Goal: Check status: Check status

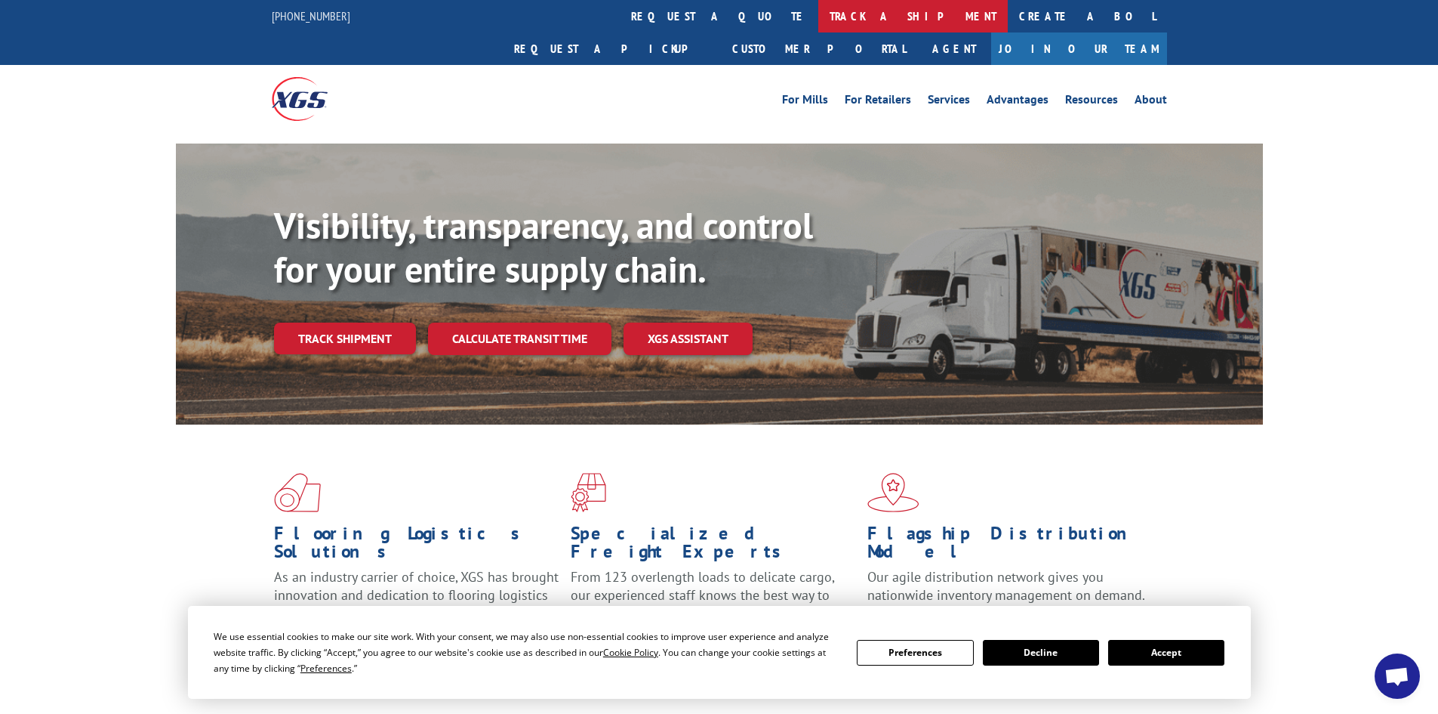
click at [818, 11] on link "track a shipment" at bounding box center [913, 16] width 190 height 32
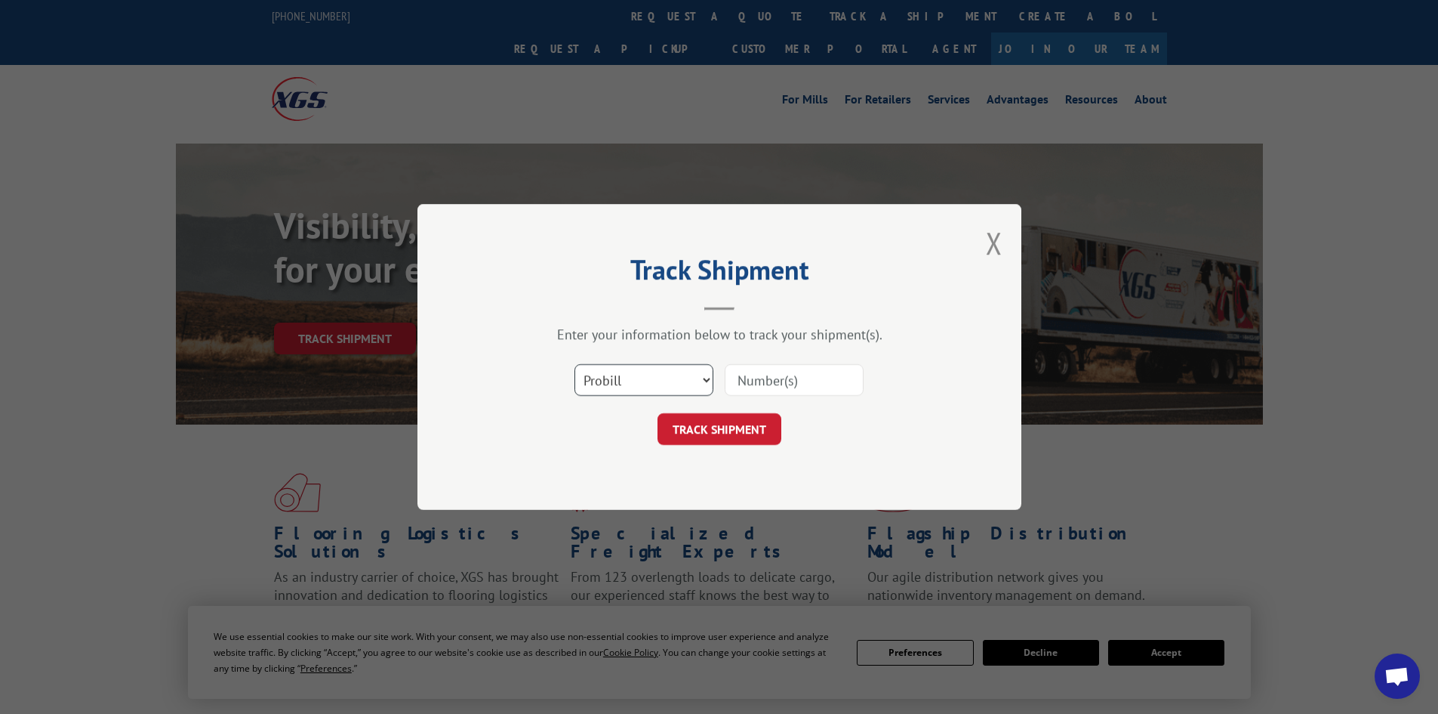
click at [638, 389] on select "Select category... Probill BOL PO" at bounding box center [644, 380] width 139 height 32
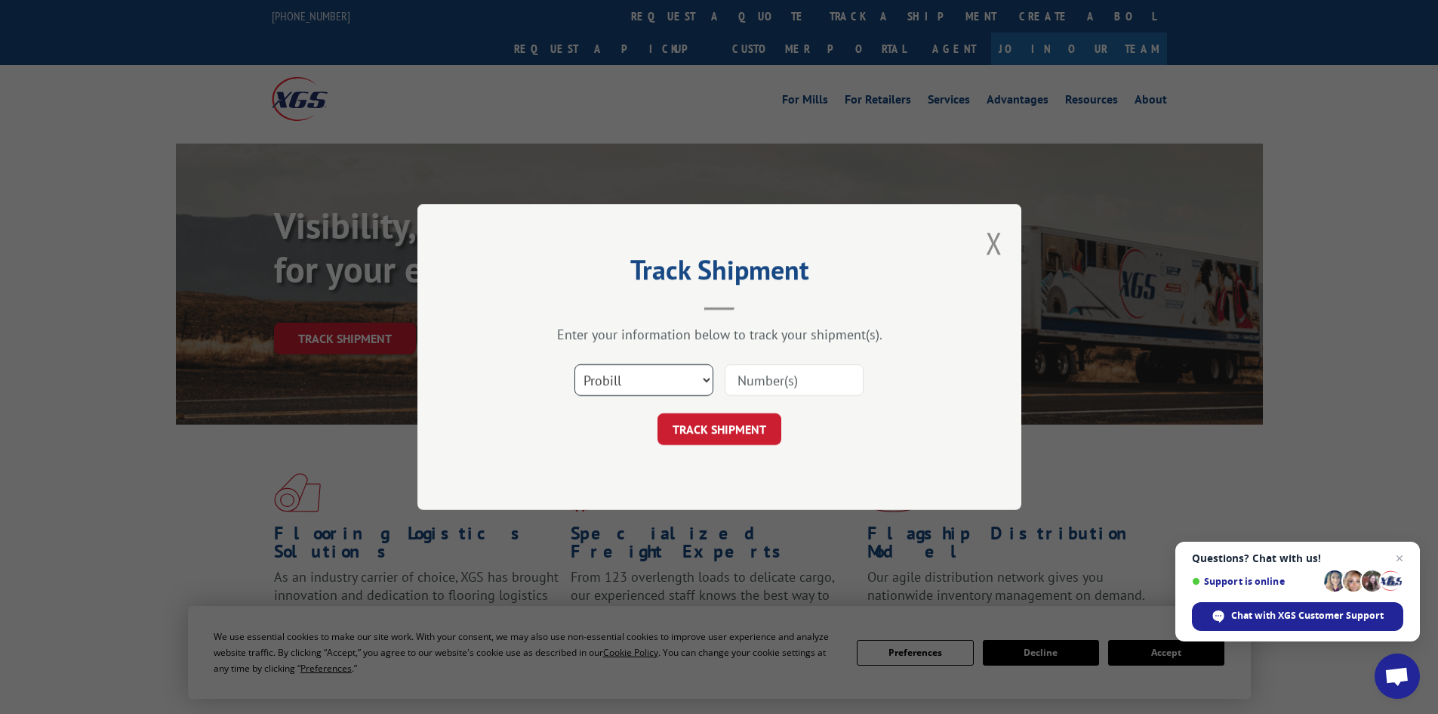
select select "bol"
click at [575, 364] on select "Select category... Probill BOL PO" at bounding box center [644, 380] width 139 height 32
paste input "451812"
type input "451812"
click at [715, 433] on button "TRACK SHIPMENT" at bounding box center [720, 429] width 124 height 32
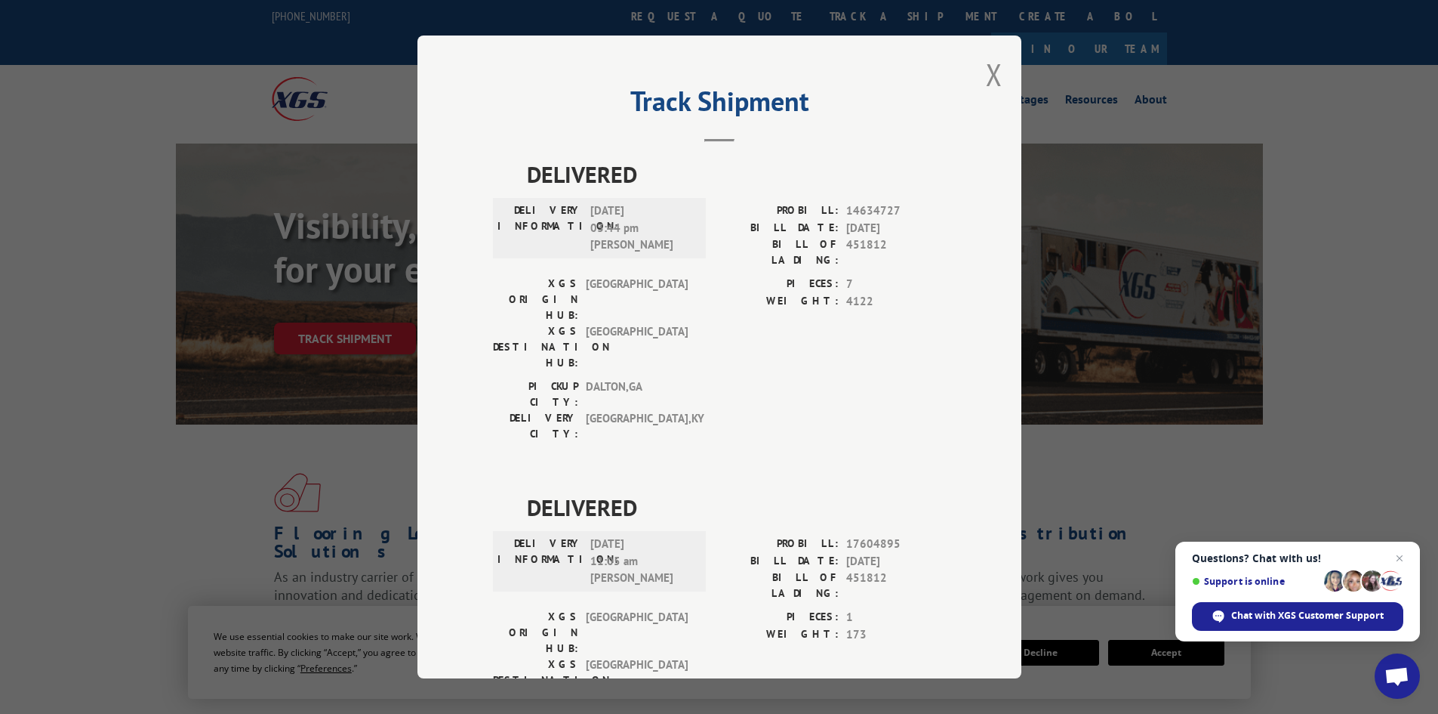
scroll to position [38, 0]
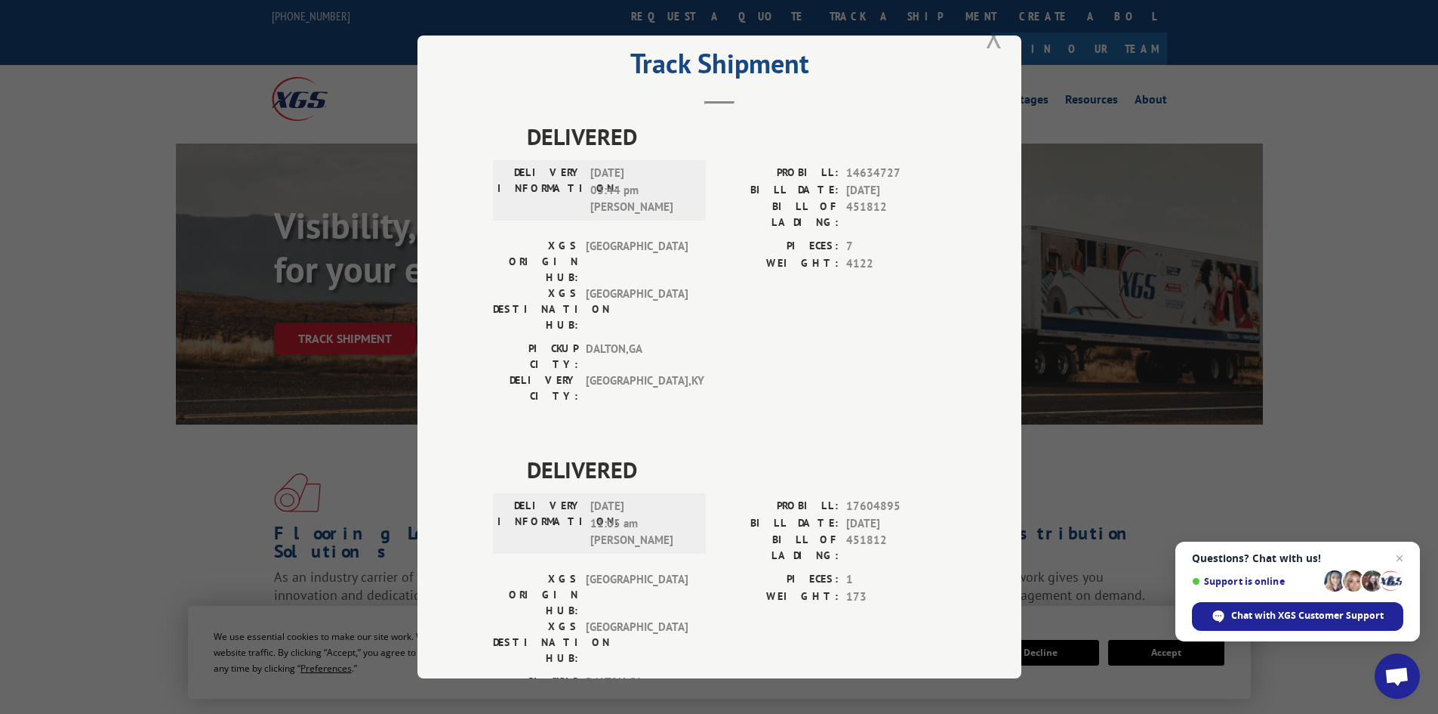
click at [991, 38] on button "Close modal" at bounding box center [994, 37] width 17 height 40
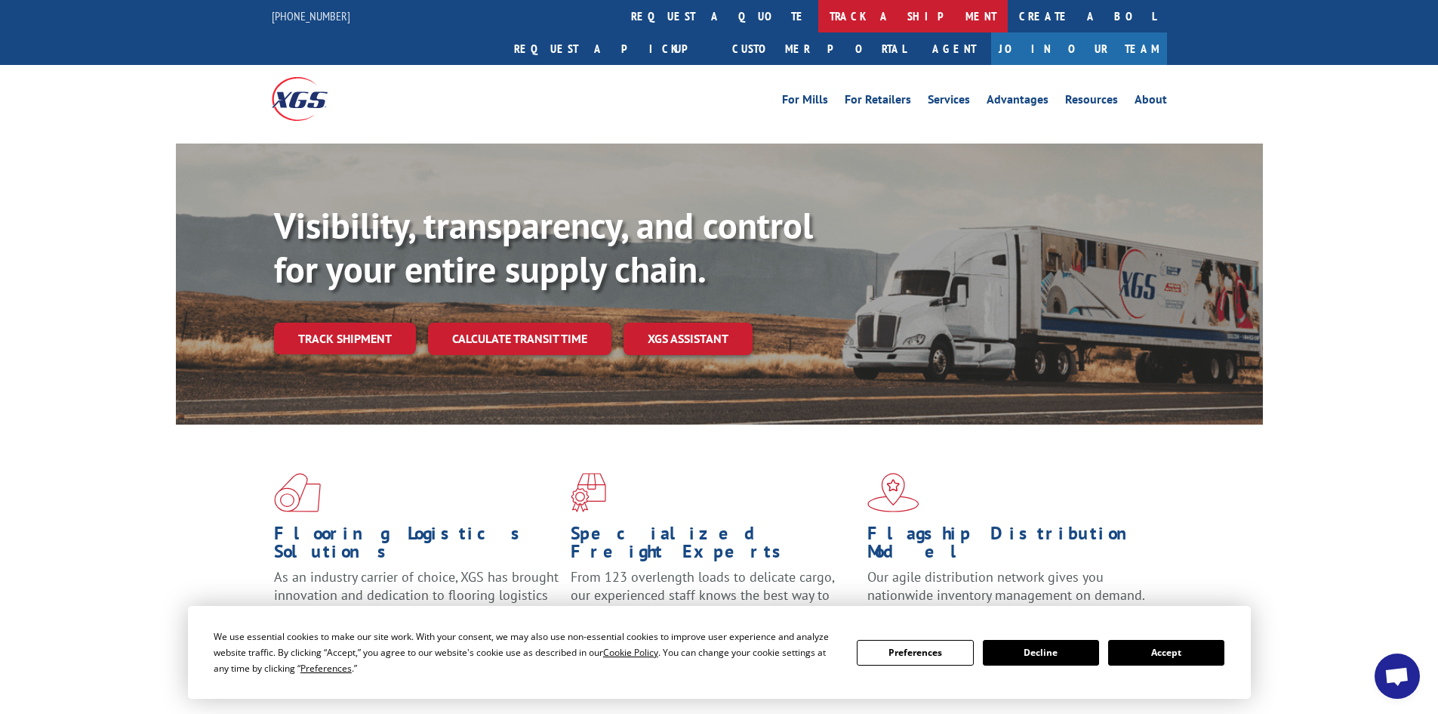
click at [818, 17] on link "track a shipment" at bounding box center [913, 16] width 190 height 32
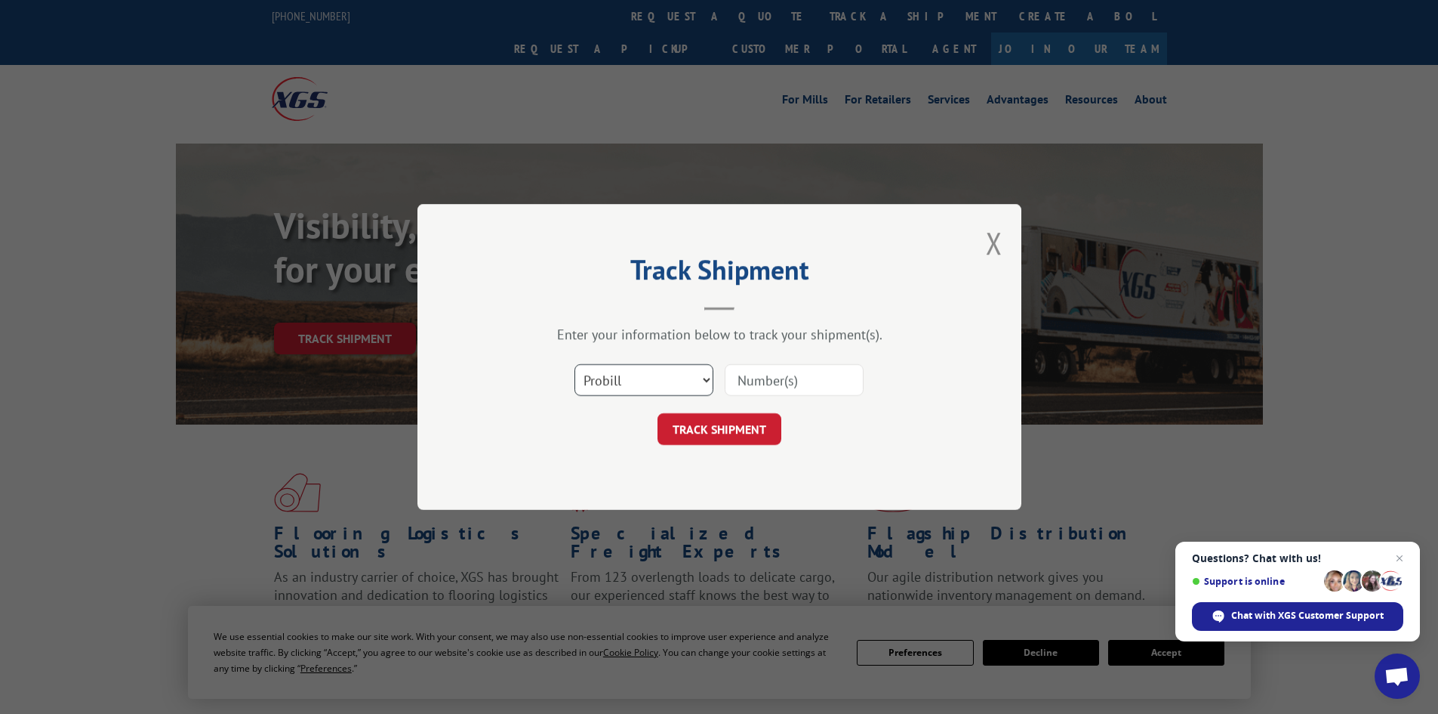
click at [628, 385] on select "Select category... Probill BOL PO" at bounding box center [644, 380] width 139 height 32
select select "bol"
click at [575, 364] on select "Select category... Probill BOL PO" at bounding box center [644, 380] width 139 height 32
paste input "6049912"
type input "6049912"
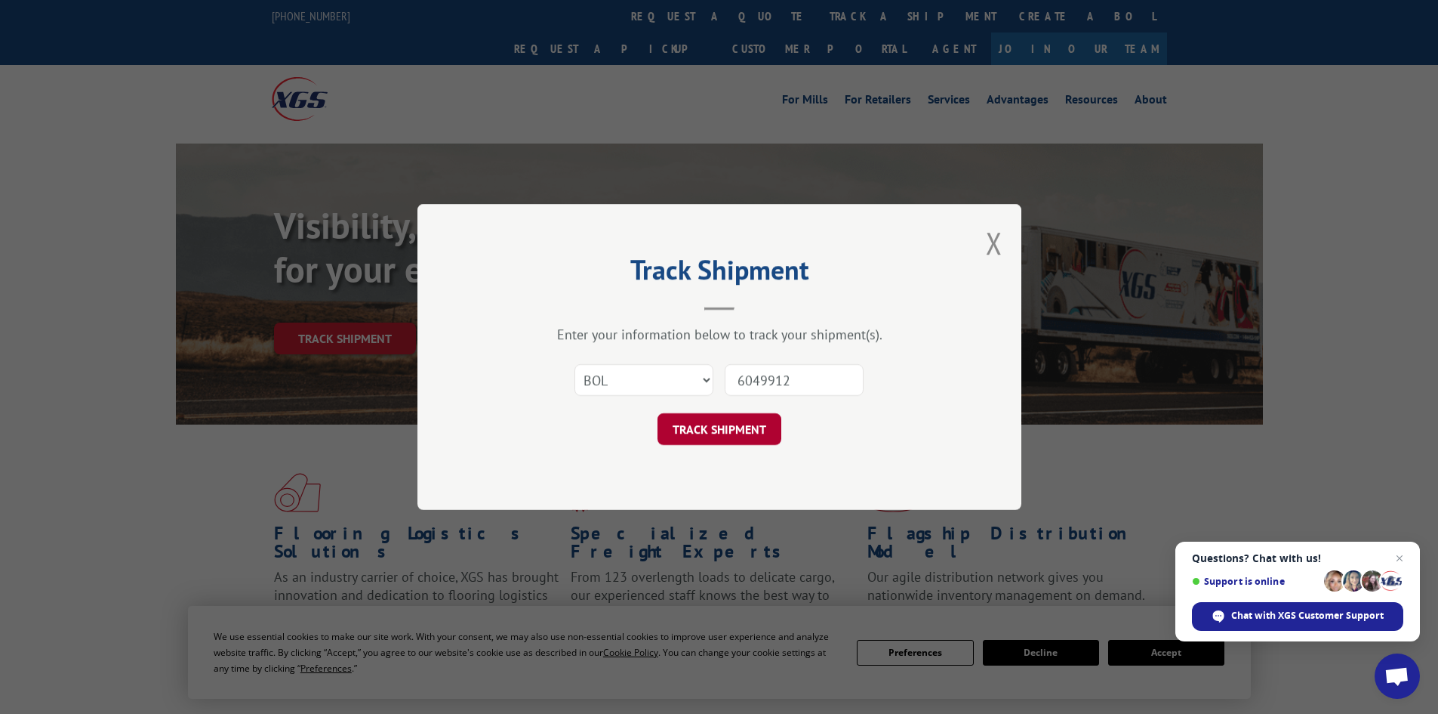
click at [726, 431] on button "TRACK SHIPMENT" at bounding box center [720, 429] width 124 height 32
